Goal: Task Accomplishment & Management: Use online tool/utility

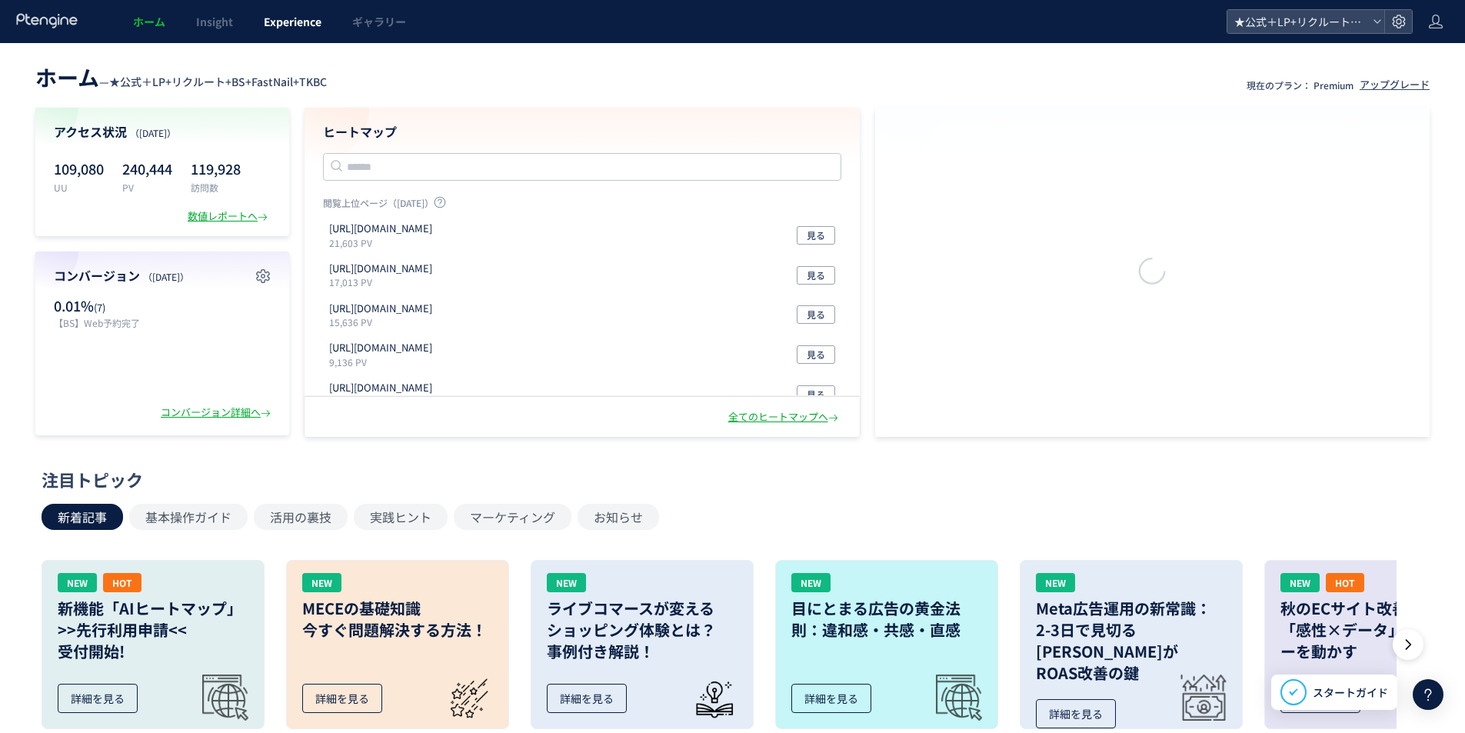
click at [301, 16] on span "Experience" at bounding box center [293, 21] width 58 height 15
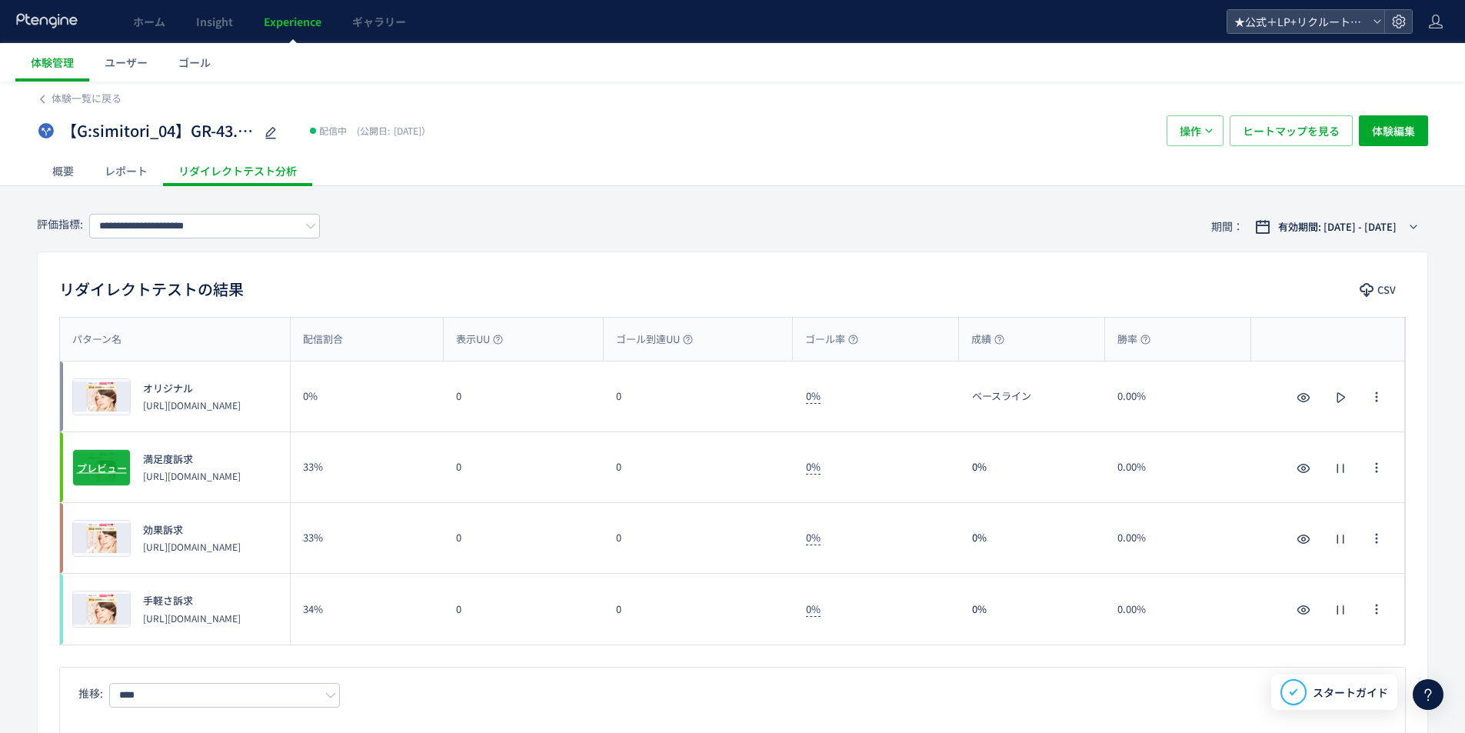
click at [92, 468] on span "プレビュー" at bounding box center [102, 467] width 50 height 15
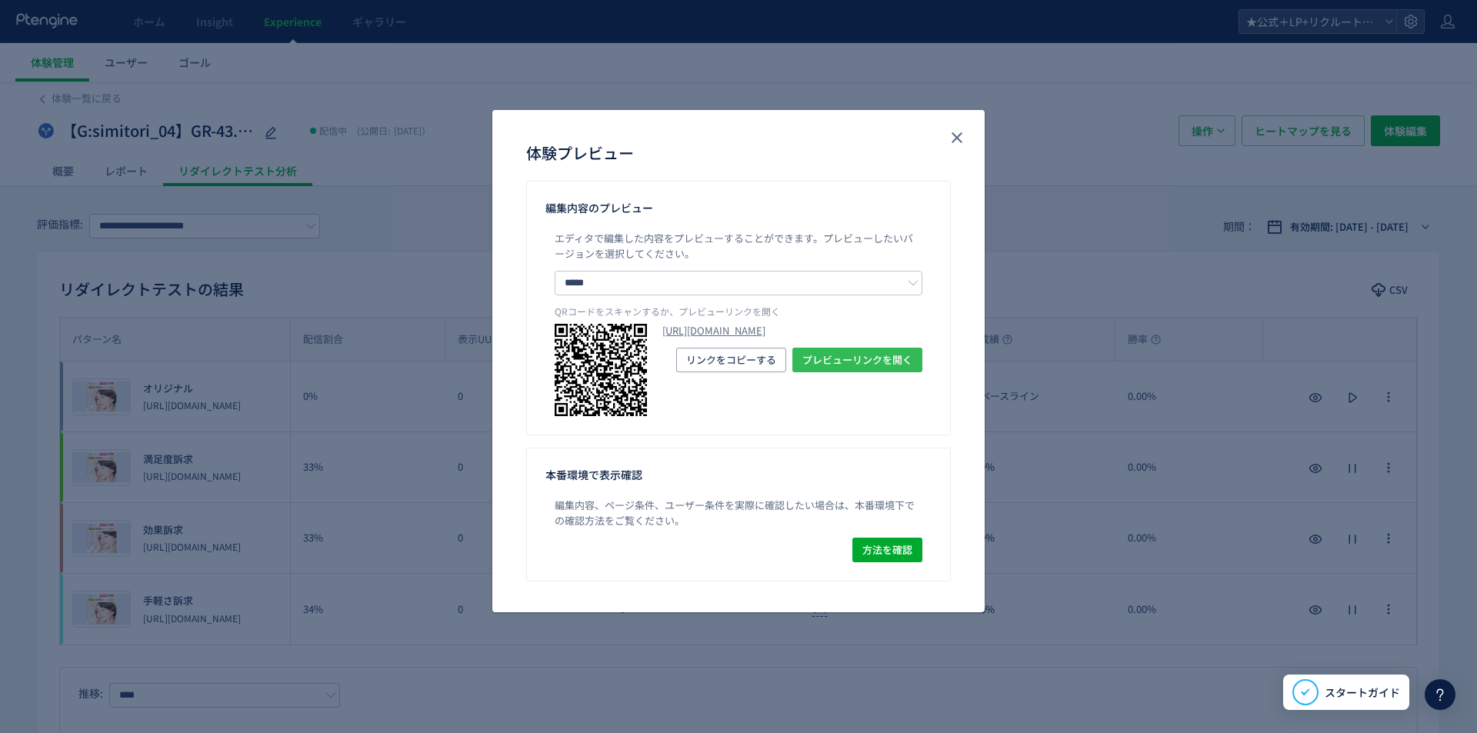
click at [884, 372] on span "プレビューリンクを開く" at bounding box center [857, 360] width 110 height 25
click at [945, 141] on button "close" at bounding box center [957, 137] width 25 height 25
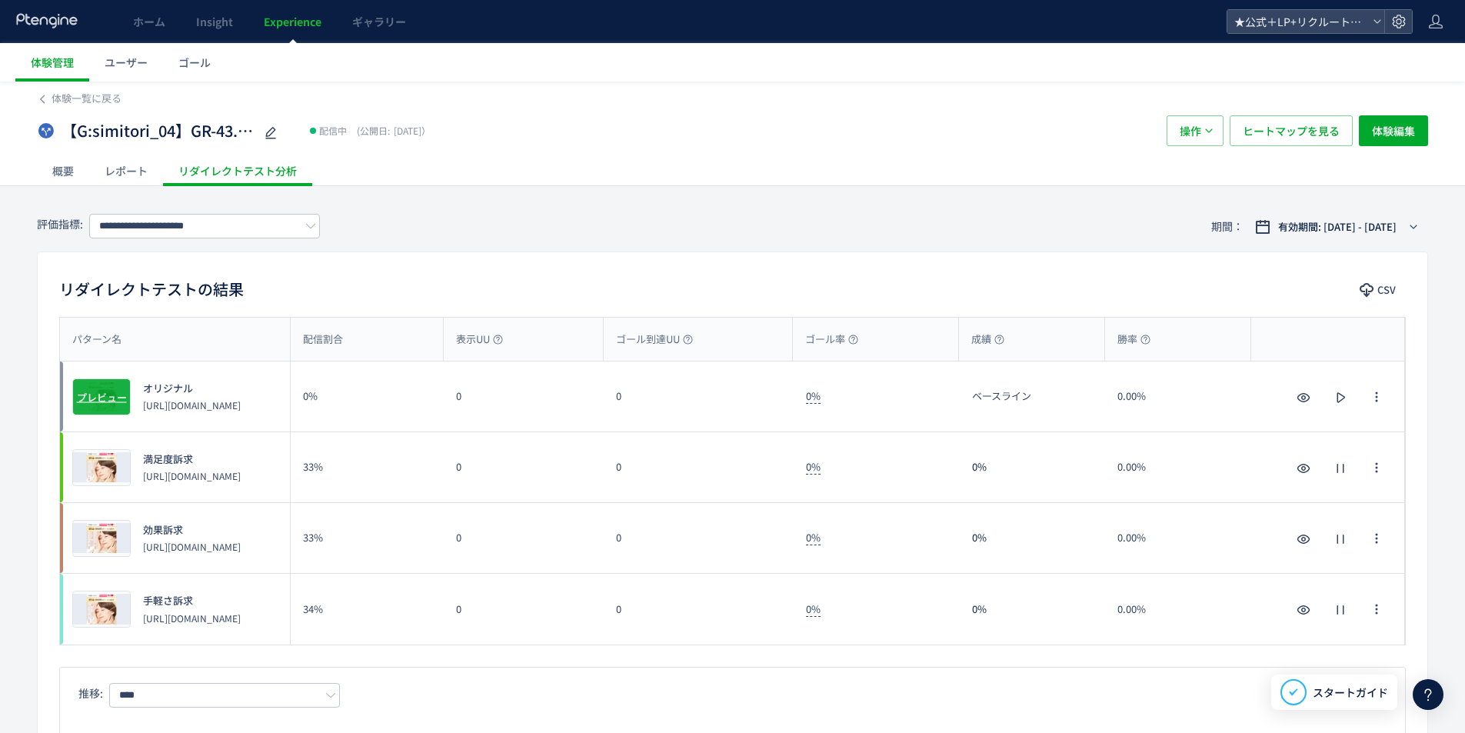
click at [118, 389] on span "プレビュー" at bounding box center [102, 396] width 50 height 15
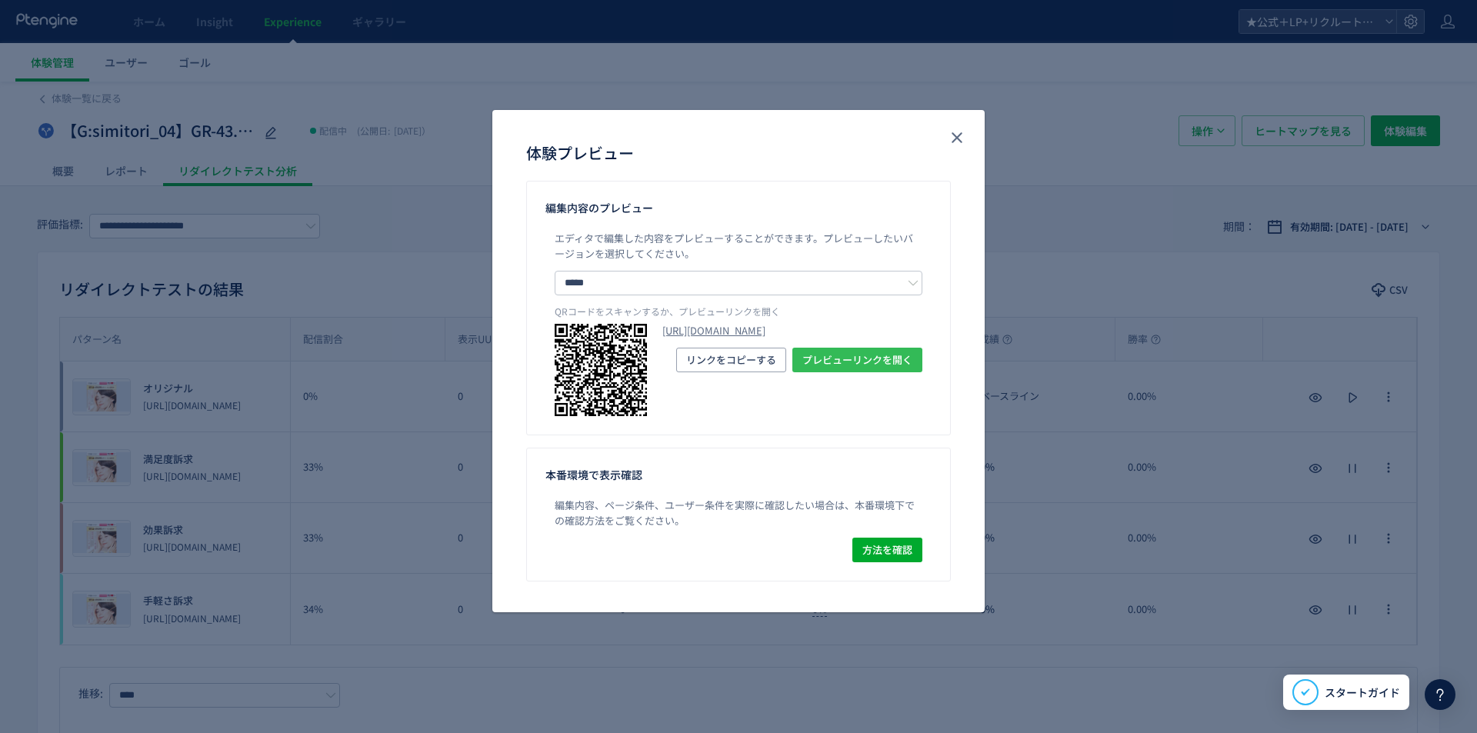
click at [820, 372] on span "プレビューリンクを開く" at bounding box center [857, 360] width 110 height 25
